Goal: Information Seeking & Learning: Find specific fact

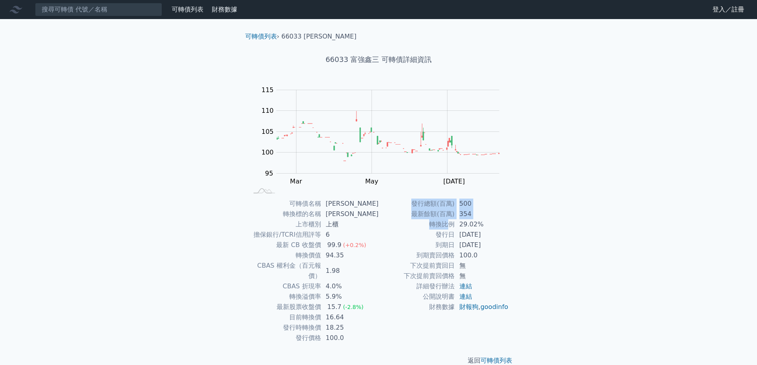
drag, startPoint x: 461, startPoint y: 224, endPoint x: 522, endPoint y: 239, distance: 62.7
click at [522, 239] on div "可轉債列表 › 66033 富強鑫三 66033 富強鑫三 可轉債詳細資訊 Zoom Out 104 94 96 98 100 120 115 110 105…" at bounding box center [378, 198] width 305 height 359
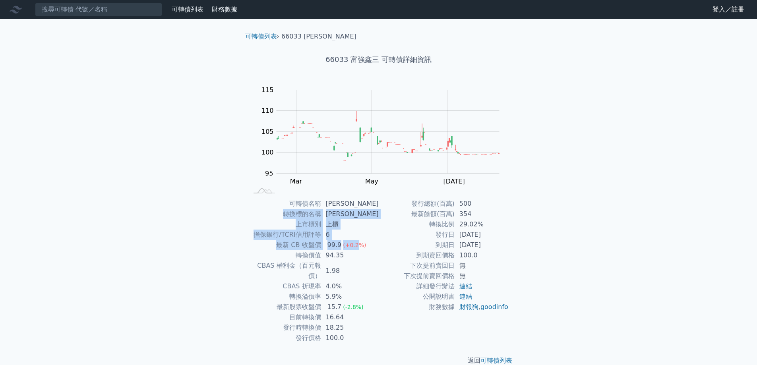
drag, startPoint x: 286, startPoint y: 211, endPoint x: 359, endPoint y: 249, distance: 82.3
click at [359, 249] on tbody "可轉債名稱 富強鑫三 轉換標的名稱 富強鑫 上市櫃別 上櫃 擔保銀行/TCRI信用評等 6 最新 CB 收盤價 99.9 (+0.2%) 轉換價值 94.35…" at bounding box center [313, 271] width 130 height 145
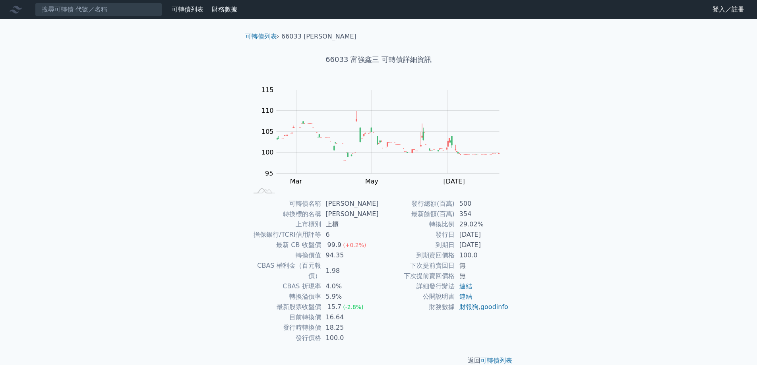
click at [413, 251] on td "到期賣回價格" at bounding box center [417, 255] width 76 height 10
drag, startPoint x: 436, startPoint y: 276, endPoint x: 489, endPoint y: 279, distance: 53.3
click at [489, 279] on tr "下次提前賣回價格 無" at bounding box center [444, 276] width 130 height 10
click at [489, 279] on td "無" at bounding box center [482, 276] width 54 height 10
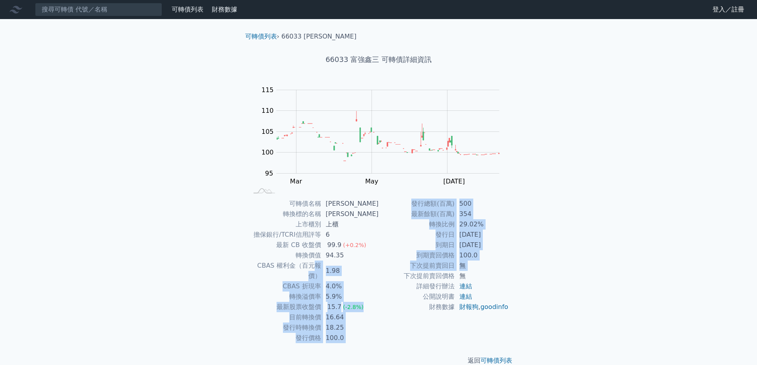
drag, startPoint x: 305, startPoint y: 266, endPoint x: 410, endPoint y: 275, distance: 105.3
click at [410, 275] on div "可轉債名稱 富強鑫三 轉換標的名稱 富強鑫 上市櫃別 上櫃 擔保銀行/TCRI信用評等 6 最新 CB 收盤價 99.9 (+0.2%) 轉換價值 94.35…" at bounding box center [379, 271] width 280 height 145
click at [410, 275] on td "下次提前賣回價格" at bounding box center [417, 276] width 76 height 10
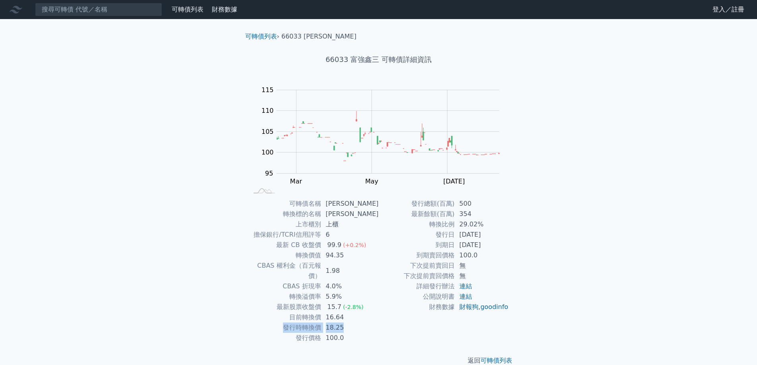
drag, startPoint x: 286, startPoint y: 318, endPoint x: 351, endPoint y: 317, distance: 64.4
click at [351, 323] on tr "發行時轉換價 18.25" at bounding box center [313, 328] width 130 height 10
click at [289, 312] on td "目前轉換價" at bounding box center [284, 317] width 73 height 10
drag, startPoint x: 292, startPoint y: 306, endPoint x: 349, endPoint y: 317, distance: 58.6
click at [349, 317] on tbody "可轉債名稱 富強鑫三 轉換標的名稱 富強鑫 上市櫃別 上櫃 擔保銀行/TCRI信用評等 6 最新 CB 收盤價 99.9 (+0.2%) 轉換價值 94.35…" at bounding box center [313, 271] width 130 height 145
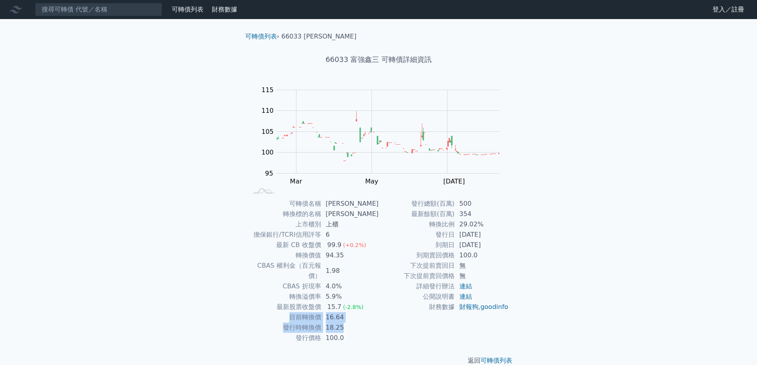
copy tbody "目前轉換價 16.64 發行時轉換價 18.25"
